Goal: Information Seeking & Learning: Learn about a topic

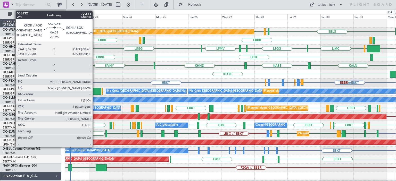
click at [95, 91] on div at bounding box center [96, 91] width 9 height 7
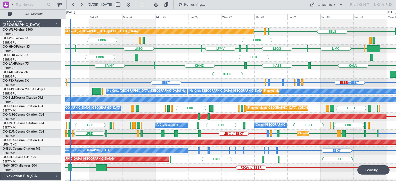
click at [188, 43] on div "EBBR [GEOGRAPHIC_DATA] LEGE [GEOGRAPHIC_DATA] LEGE" at bounding box center [230, 40] width 330 height 8
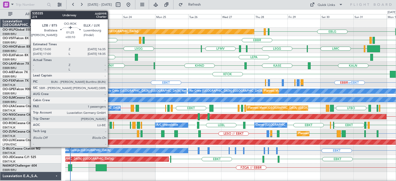
click at [110, 123] on div at bounding box center [110, 125] width 2 height 7
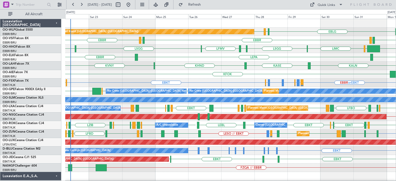
click at [186, 54] on div "EBBR LEPA [GEOGRAPHIC_DATA]" at bounding box center [230, 57] width 330 height 8
click at [178, 71] on div "KFOK Planned Maint [GEOGRAPHIC_DATA] ([GEOGRAPHIC_DATA])" at bounding box center [230, 74] width 330 height 8
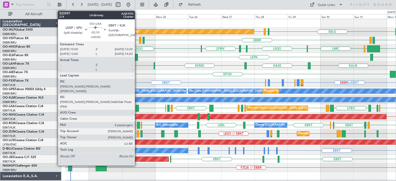
click at [137, 107] on div at bounding box center [136, 108] width 3 height 7
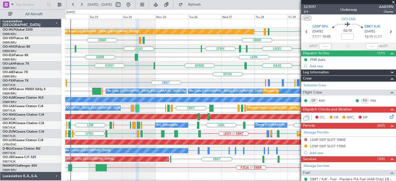
click at [394, 1] on span at bounding box center [392, 2] width 5 height 5
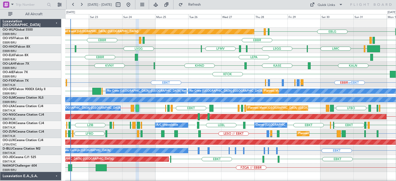
type input "0"
click at [187, 82] on div "EBBR or EBKT EBBR or EBKT LFMN or EBKT EBBR or EBKT EBKT EBBR or EBKT LIRZ or E…" at bounding box center [230, 83] width 330 height 8
click at [183, 67] on div "KASE KHND KVNY KALN Planned [GEOGRAPHIC_DATA][PERSON_NAME]-[GEOGRAPHIC_DATA][PE…" at bounding box center [230, 66] width 330 height 8
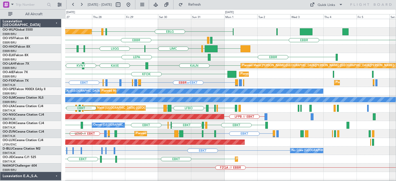
click at [189, 159] on div "EBLG LIML EDDB Planned Maint [GEOGRAPHIC_DATA] ([GEOGRAPHIC_DATA]) [GEOGRAPHIC_…" at bounding box center [230, 176] width 330 height 314
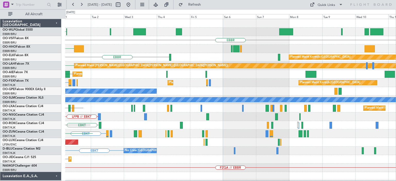
click at [116, 154] on div "EBKT No Crew [GEOGRAPHIC_DATA] (Brussels National)" at bounding box center [230, 151] width 330 height 8
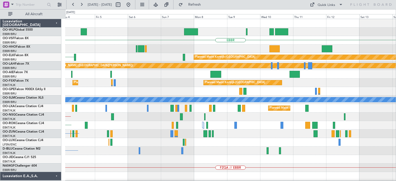
click at [128, 150] on div "No Crew [GEOGRAPHIC_DATA] ([GEOGRAPHIC_DATA] National) EBKT" at bounding box center [230, 151] width 330 height 8
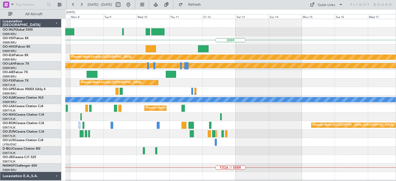
click at [127, 139] on div at bounding box center [230, 142] width 330 height 8
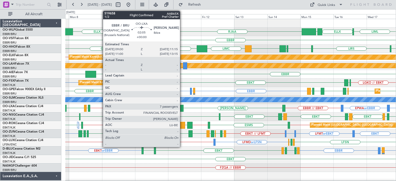
click at [182, 106] on div at bounding box center [181, 108] width 3 height 7
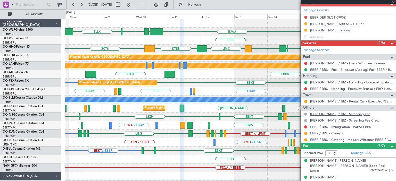
scroll to position [155, 0]
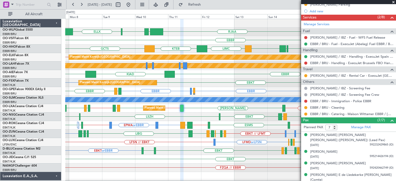
click at [393, 1] on span at bounding box center [392, 2] width 5 height 5
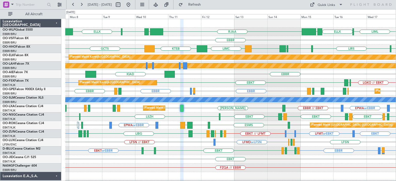
type input "0"
click at [226, 73] on div "EGLF [GEOGRAPHIC_DATA] KIAD" at bounding box center [230, 74] width 330 height 8
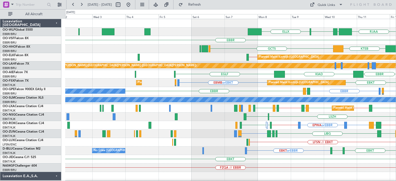
click at [330, 107] on div "ELLX RJAA LTCG LIML [GEOGRAPHIC_DATA] GCTS LIMC KTEB GMMH [GEOGRAPHIC_DATA] [GE…" at bounding box center [230, 167] width 330 height 297
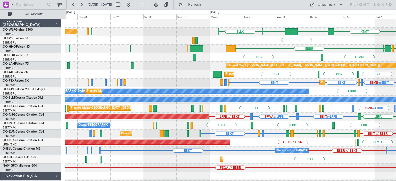
click at [334, 115] on div "KTMT KCLT LIML ELLX Planned Maint [GEOGRAPHIC_DATA] ([GEOGRAPHIC_DATA]) ELLX [G…" at bounding box center [230, 167] width 330 height 297
